Goal: Task Accomplishment & Management: Complete application form

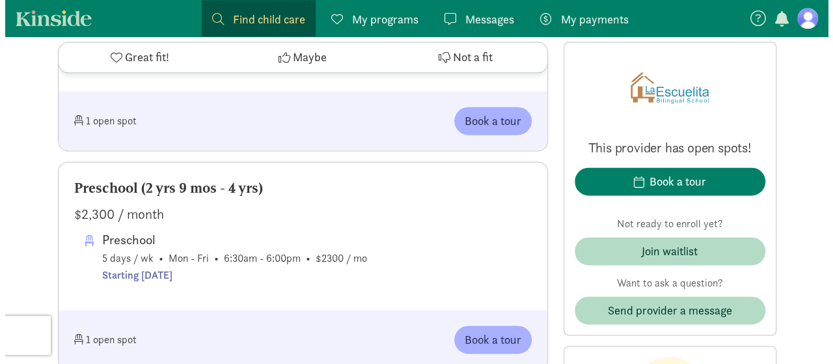
scroll to position [846, 0]
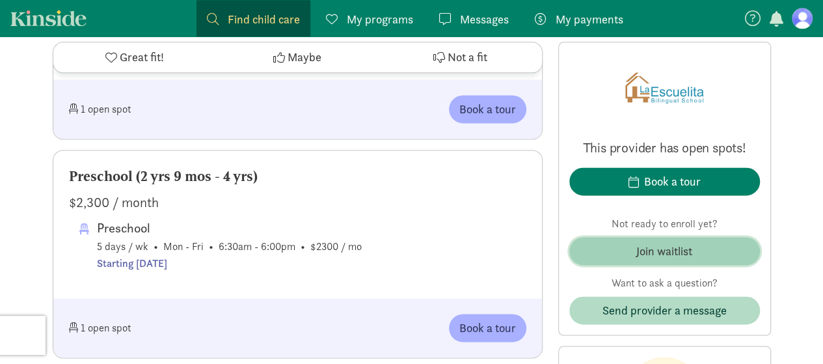
click at [708, 244] on span "Join waitlist" at bounding box center [665, 251] width 170 height 18
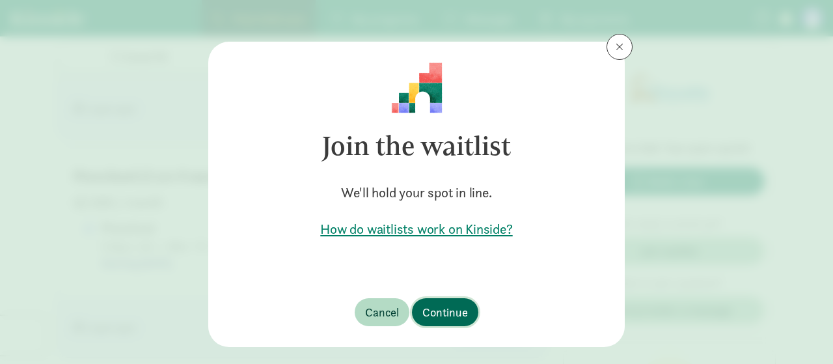
click at [435, 322] on button "Continue" at bounding box center [445, 312] width 66 height 28
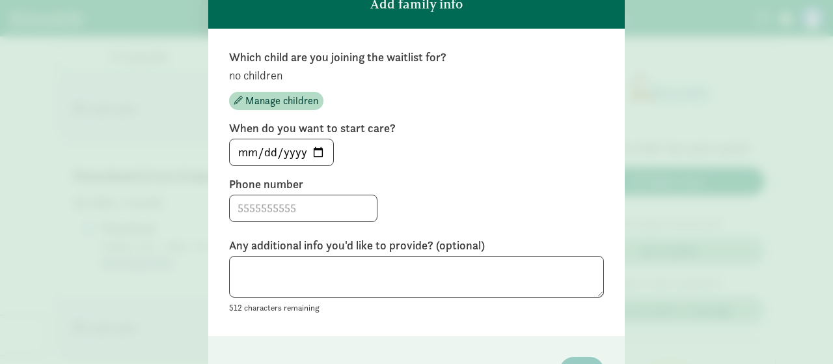
scroll to position [130, 0]
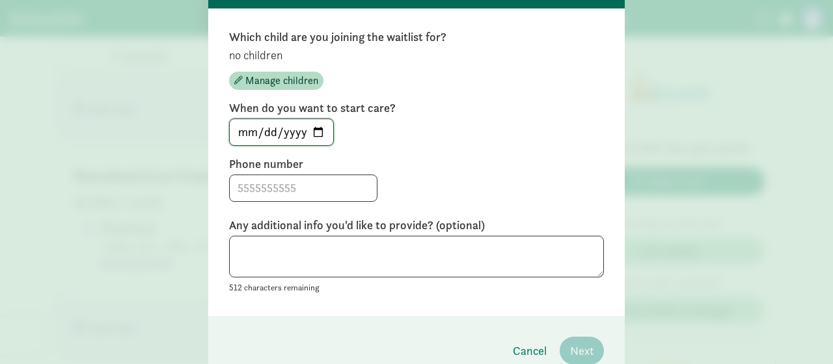
click at [312, 145] on input "[DATE]" at bounding box center [281, 132] width 103 height 26
type input "[DATE]"
click at [321, 202] on span at bounding box center [303, 187] width 148 height 27
click at [322, 202] on span at bounding box center [303, 187] width 148 height 27
click at [327, 200] on input at bounding box center [303, 188] width 147 height 26
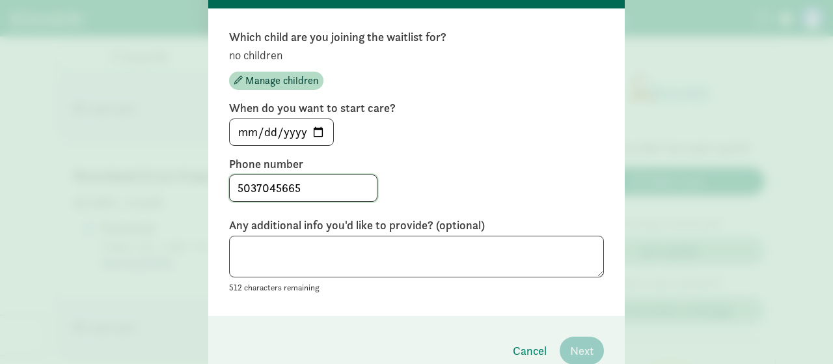
type input "5037045665"
click at [458, 259] on textarea at bounding box center [416, 257] width 375 height 42
click at [256, 108] on div "Which child are you joining the waitlist for? no children Manage children When …" at bounding box center [416, 162] width 375 height 266
click at [256, 90] on button "Manage children" at bounding box center [276, 81] width 94 height 18
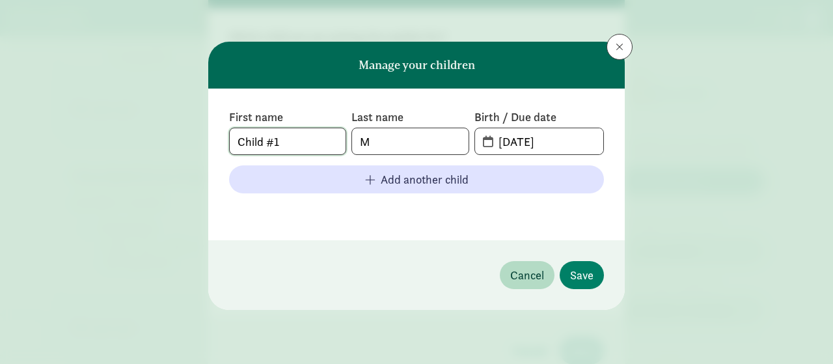
drag, startPoint x: 303, startPoint y: 137, endPoint x: 0, endPoint y: 121, distance: 303.8
click at [0, 121] on div "Manage your children First name Child #1 Last name M Birth / Due date [DATE] Ad…" at bounding box center [416, 182] width 833 height 364
type input "[PERSON_NAME]"
type input "[DATE]"
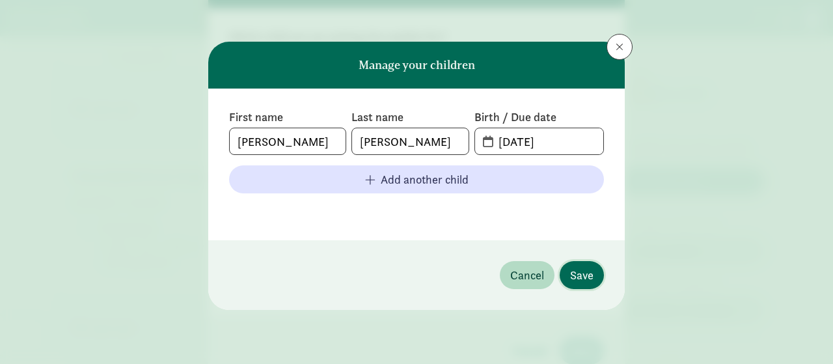
click at [581, 274] on span "Save" at bounding box center [581, 275] width 23 height 18
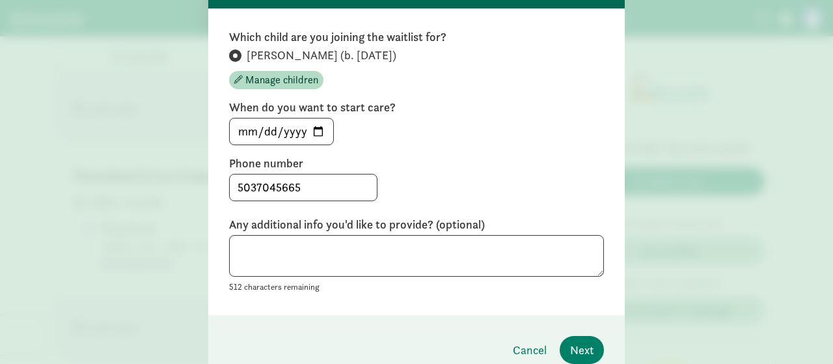
click at [363, 230] on div "Which child are you joining the waitlist for? [PERSON_NAME] (b. [DATE]) Manage …" at bounding box center [416, 161] width 375 height 265
click at [418, 251] on textarea at bounding box center [416, 256] width 375 height 42
click at [324, 269] on textarea at bounding box center [416, 256] width 375 height 42
type textarea "e"
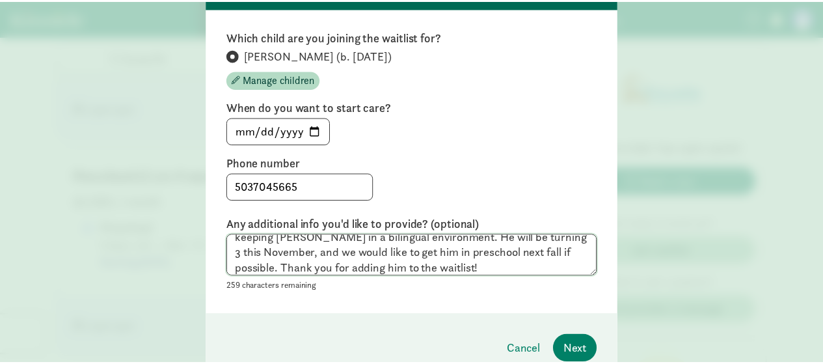
scroll to position [195, 0]
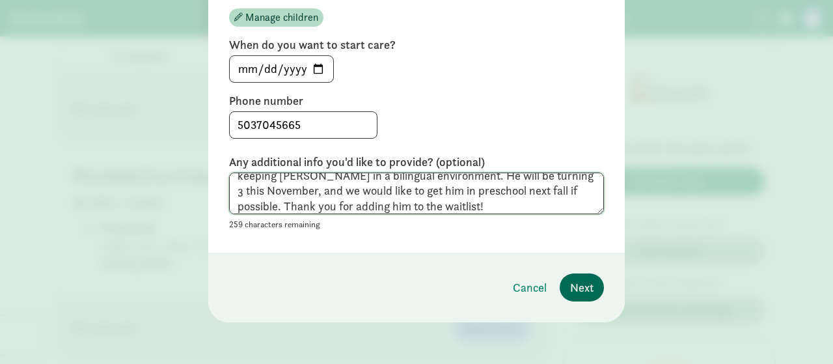
type textarea "We speak both Spanish and English at home and feel strongly about keeping [PERS…"
click at [577, 296] on span "Next" at bounding box center [581, 288] width 23 height 18
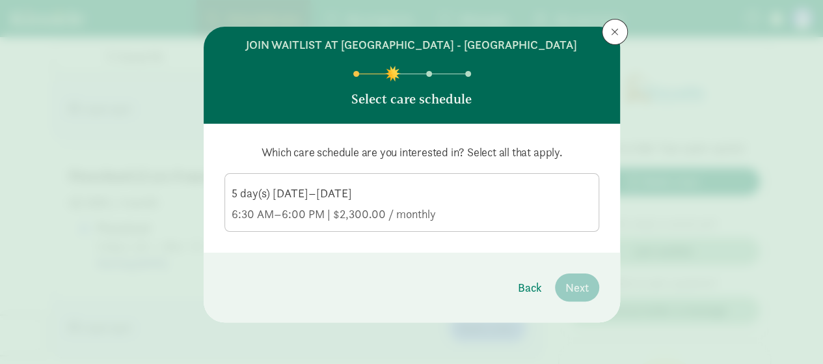
scroll to position [30, 0]
click at [269, 206] on div "5 day(s) [DATE]–[DATE]" at bounding box center [412, 214] width 361 height 16
click at [0, 0] on input "5 day(s) [DATE]–[DATE] 6:30 AM–6:00 PM | $2,300.00 / monthly" at bounding box center [0, 0] width 0 height 0
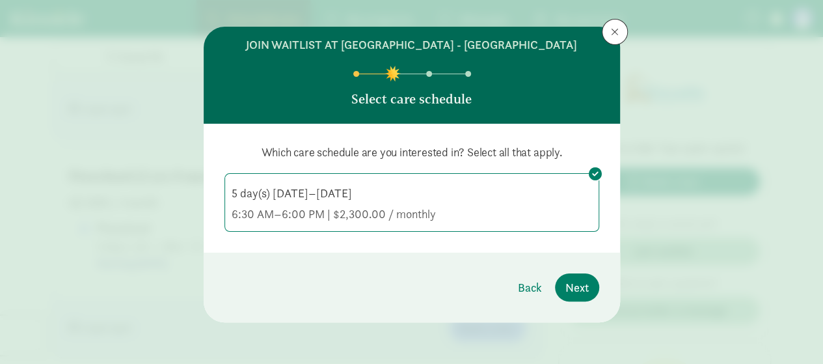
click at [465, 76] on div at bounding box center [468, 74] width 6 height 6
click at [583, 290] on span "Next" at bounding box center [577, 288] width 23 height 18
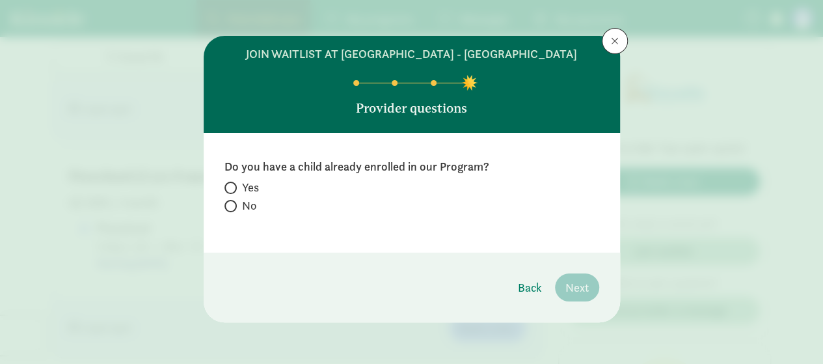
scroll to position [21, 0]
click at [225, 204] on input "No" at bounding box center [229, 206] width 8 height 8
radio input "true"
click at [591, 291] on button "Next" at bounding box center [577, 287] width 44 height 28
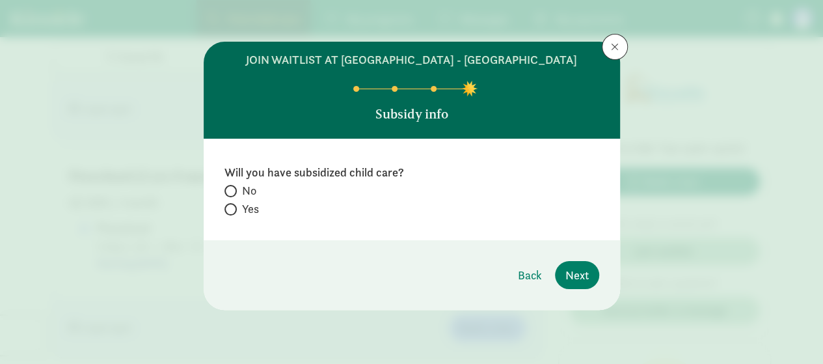
click at [242, 217] on span "Yes" at bounding box center [250, 209] width 17 height 16
click at [233, 214] on input "Yes" at bounding box center [229, 209] width 8 height 8
radio input "true"
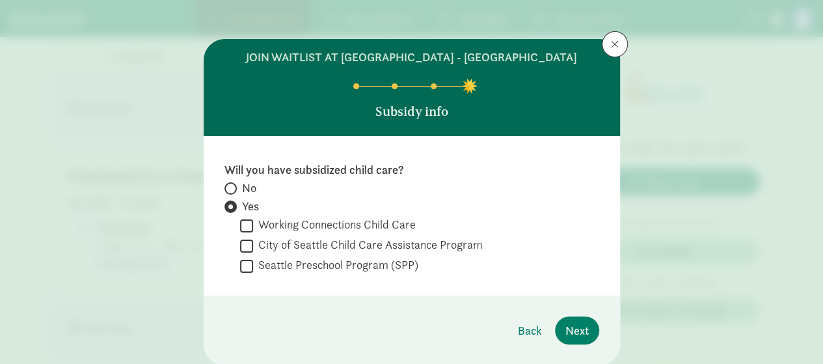
click at [375, 273] on label "Seattle Preschool Program (SPP)" at bounding box center [335, 265] width 165 height 16
click at [253, 275] on input "Seattle Preschool Program (SPP)" at bounding box center [246, 266] width 13 height 18
checkbox input "true"
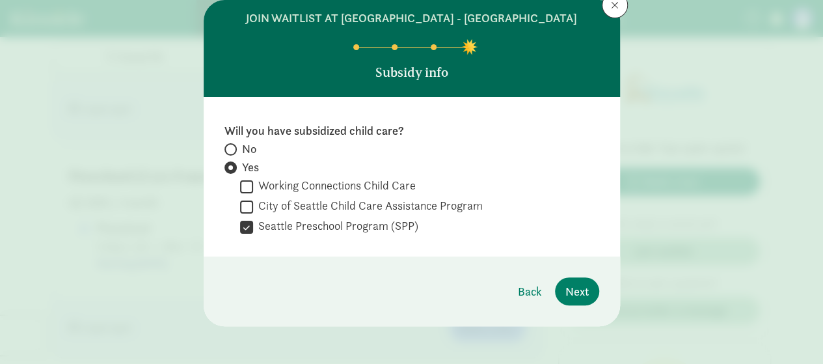
scroll to position [61, 0]
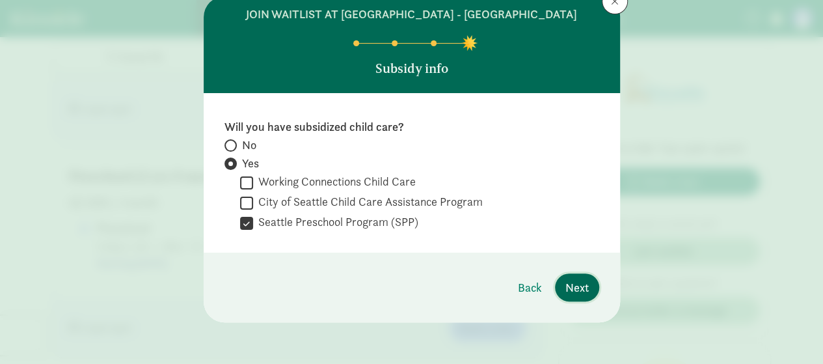
click at [562, 275] on button "Next" at bounding box center [577, 287] width 44 height 28
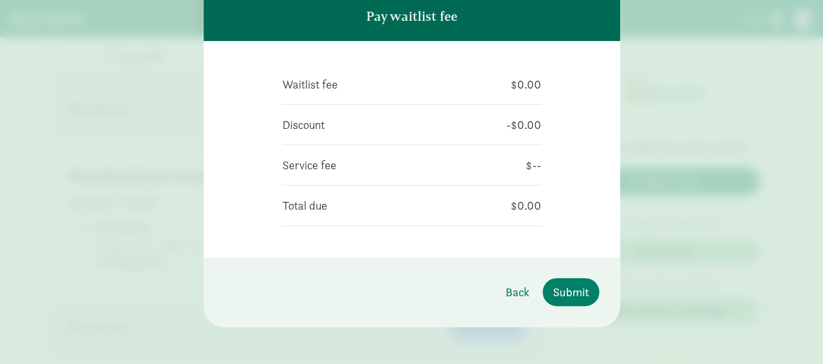
scroll to position [117, 0]
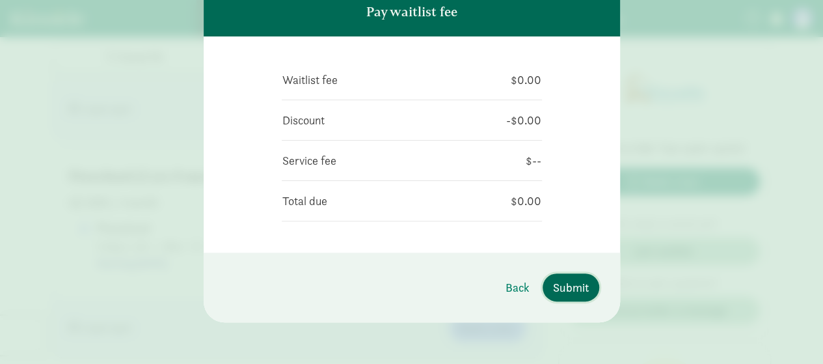
click at [566, 291] on span "Submit" at bounding box center [571, 288] width 36 height 18
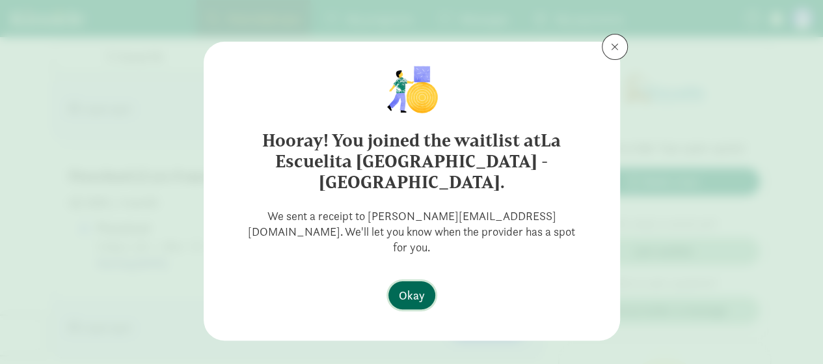
click at [411, 286] on span "Okay" at bounding box center [412, 295] width 26 height 18
click at [423, 286] on span "Okay" at bounding box center [412, 295] width 26 height 18
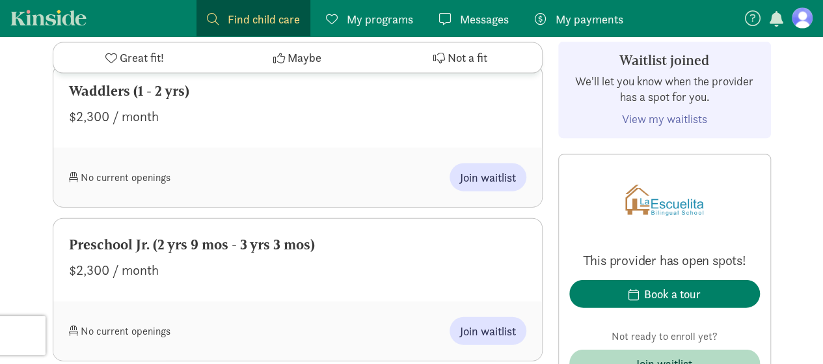
scroll to position [1367, 0]
click at [227, 231] on div "Preschool Jr. (2 yrs 9 mos - 3 yrs 3 mos) $2,300 / month" at bounding box center [297, 261] width 489 height 83
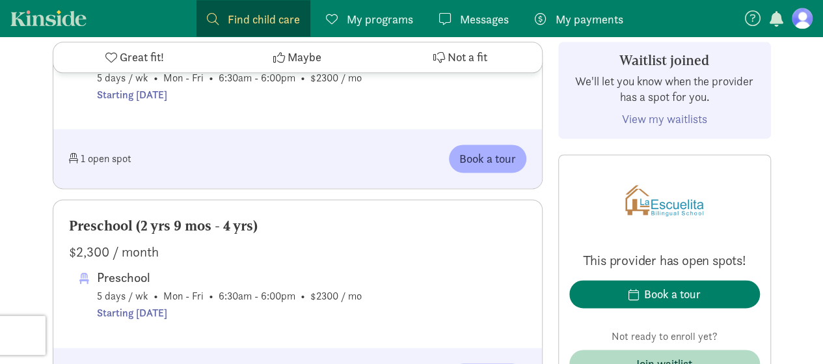
scroll to position [1107, 0]
